Goal: Task Accomplishment & Management: Complete application form

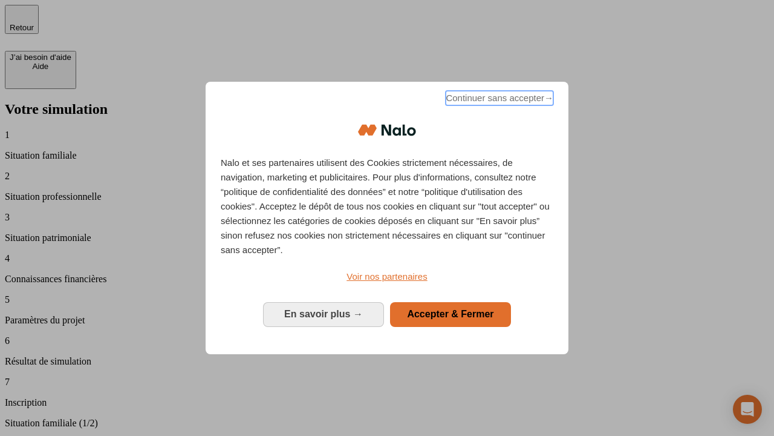
click at [498, 100] on span "Continuer sans accepter →" at bounding box center [500, 98] width 108 height 15
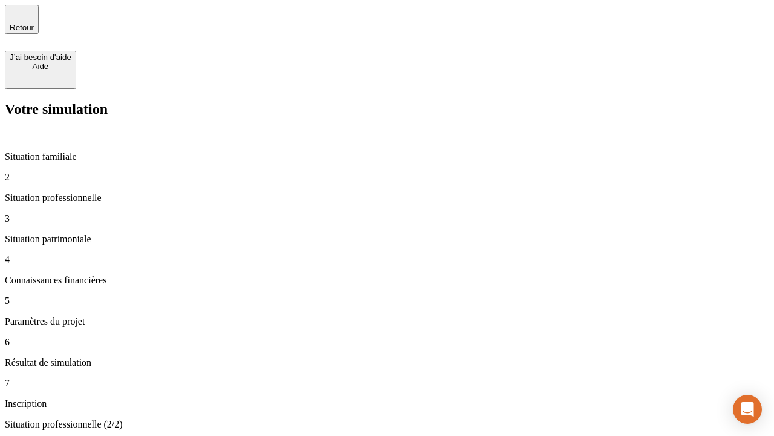
type input "30 000"
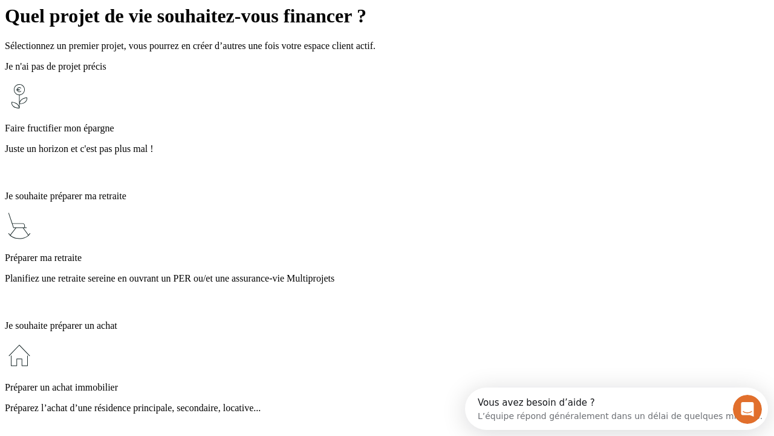
scroll to position [23, 0]
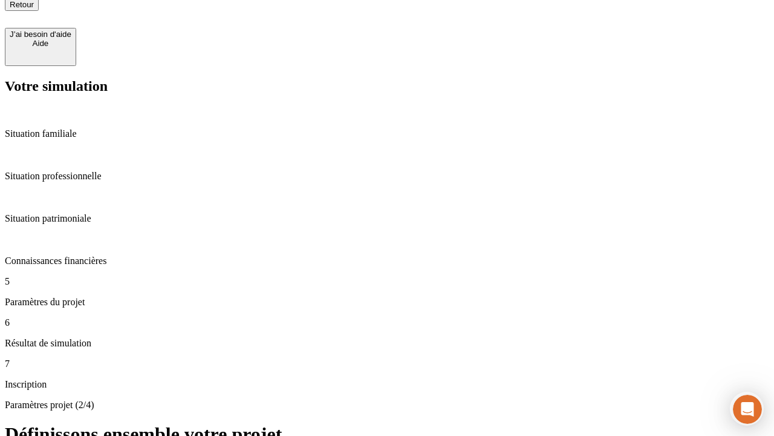
type input "25"
type input "1 000"
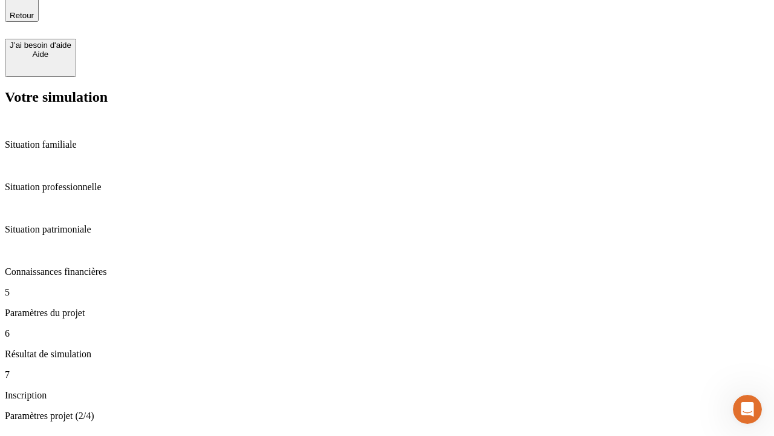
type input "640"
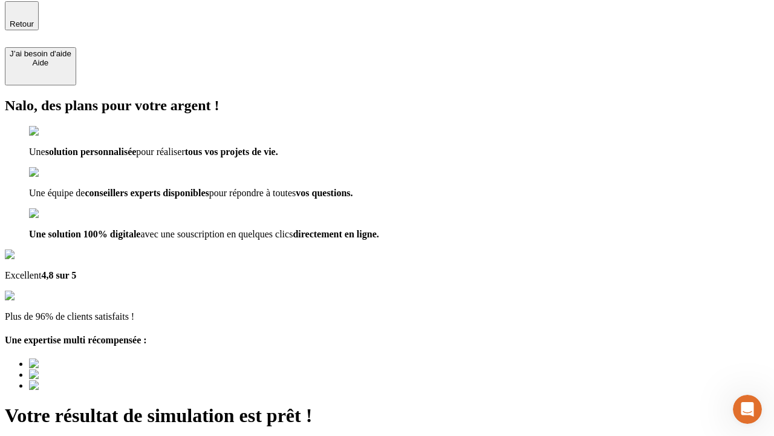
type input "[EMAIL_ADDRESS][PERSON_NAME][DOMAIN_NAME]"
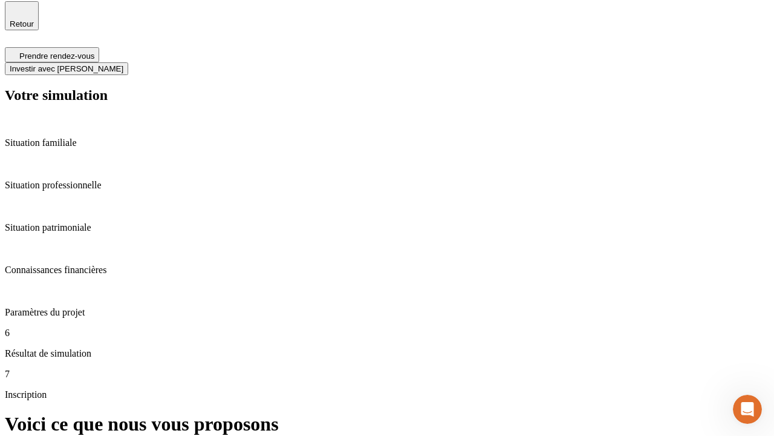
click at [123, 64] on span "Investir avec [PERSON_NAME]" at bounding box center [67, 68] width 114 height 9
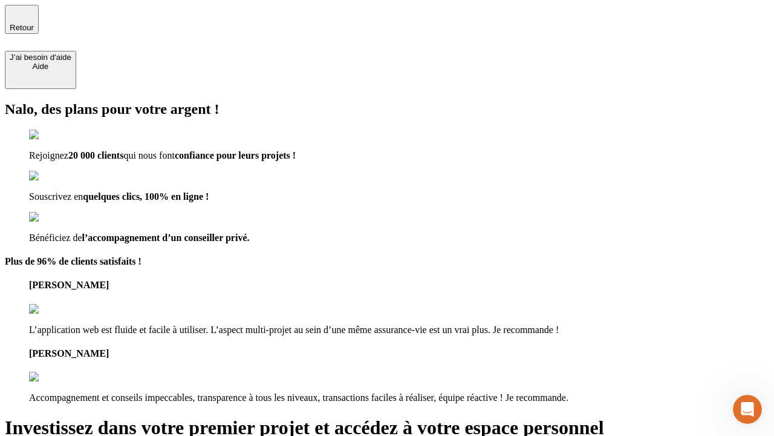
type input "[PERSON_NAME][EMAIL_ADDRESS][DOMAIN_NAME]"
